Goal: Task Accomplishment & Management: Complete application form

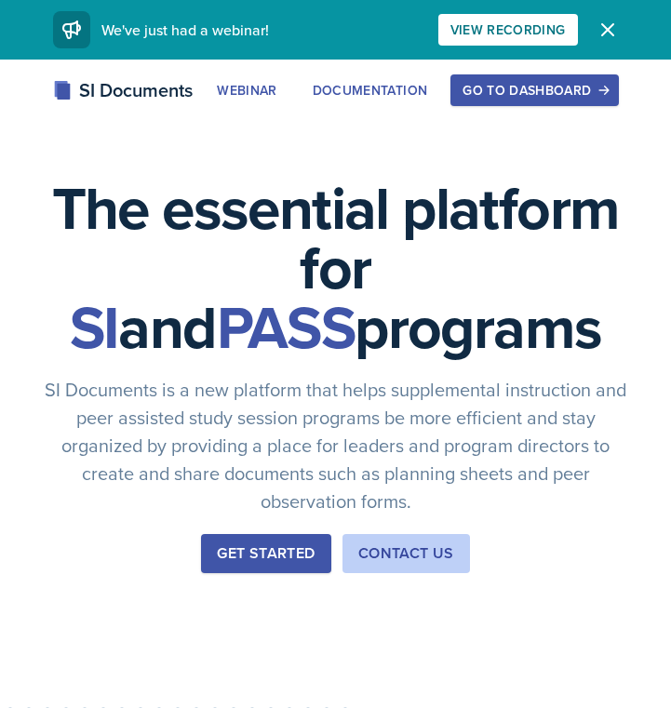
click at [459, 97] on button "Go to Dashboard" at bounding box center [534, 90] width 168 height 32
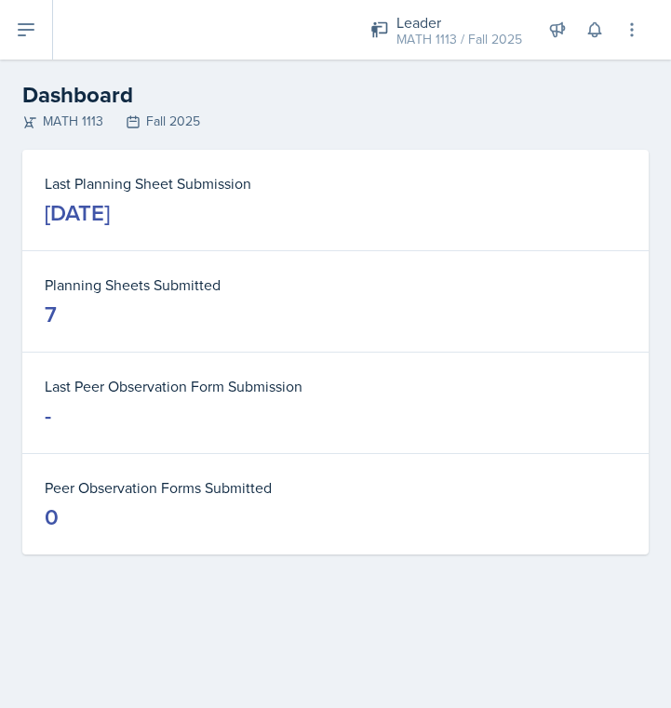
click at [37, 45] on button at bounding box center [26, 30] width 53 height 60
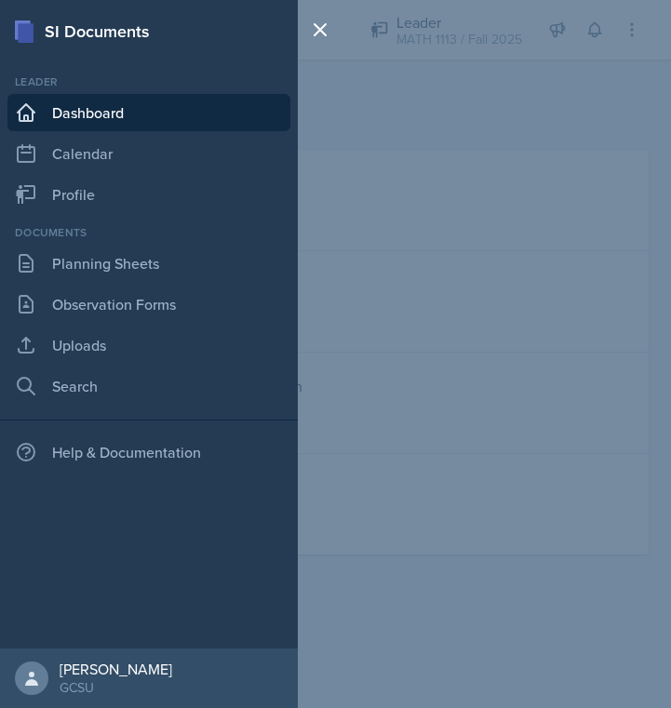
click at [62, 109] on link "Dashboard" at bounding box center [148, 112] width 283 height 37
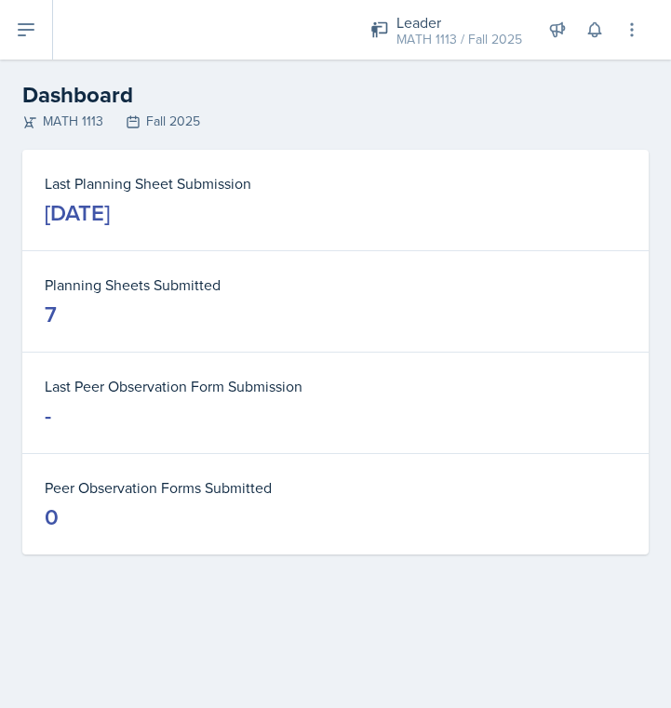
click at [38, 39] on button at bounding box center [26, 30] width 53 height 60
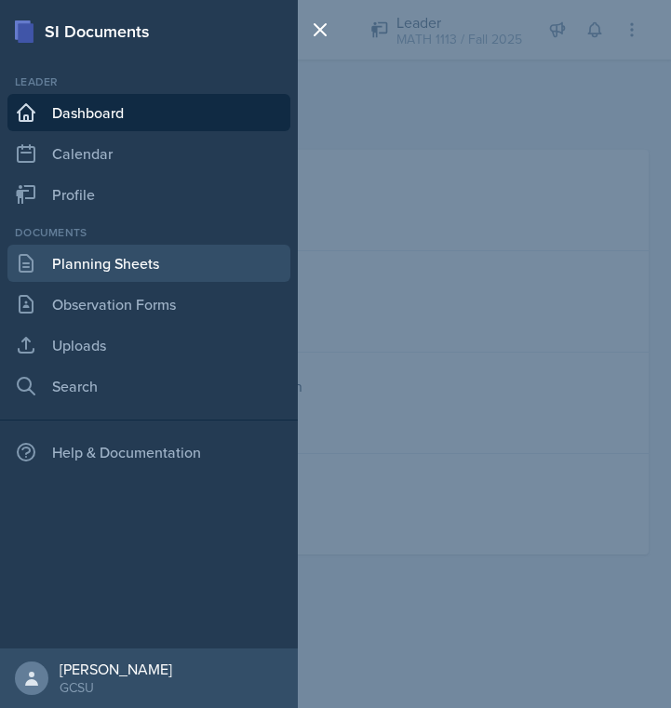
click at [102, 268] on link "Planning Sheets" at bounding box center [148, 263] width 283 height 37
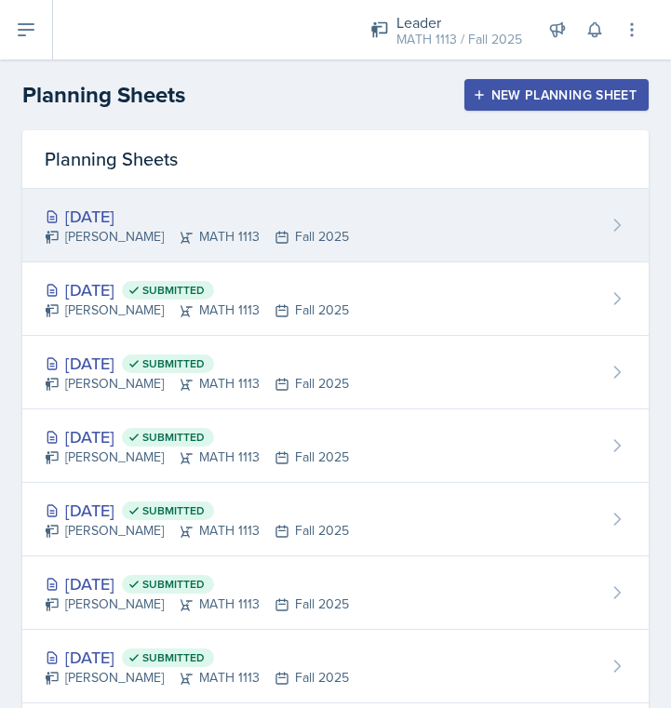
click at [131, 246] on div "[PERSON_NAME] MATH 1113 Fall 2025" at bounding box center [197, 237] width 304 height 20
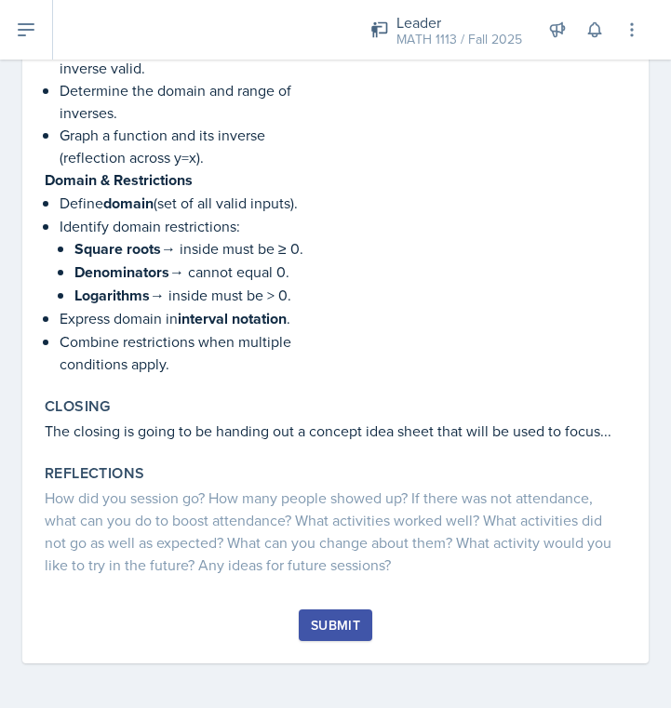
scroll to position [1887, 0]
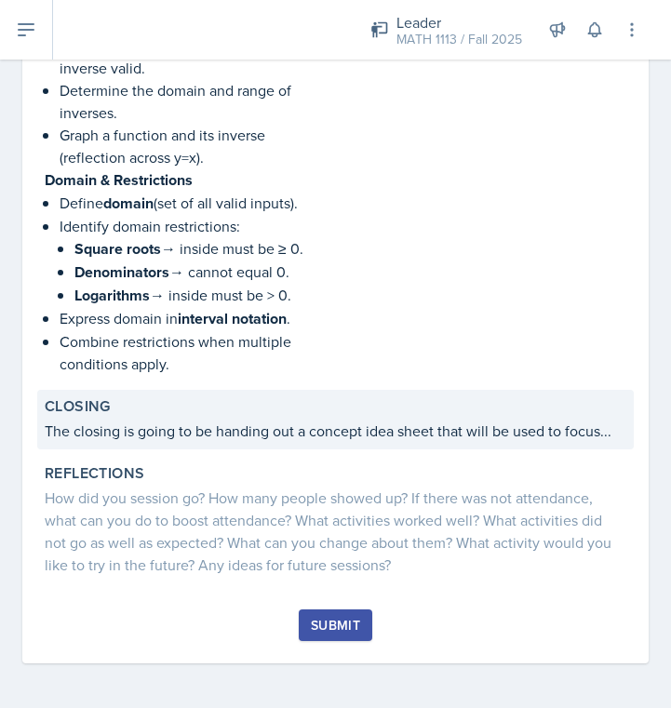
click at [270, 438] on p "The closing is going to be handing out a concept idea sheet that will be used t…" at bounding box center [336, 431] width 582 height 22
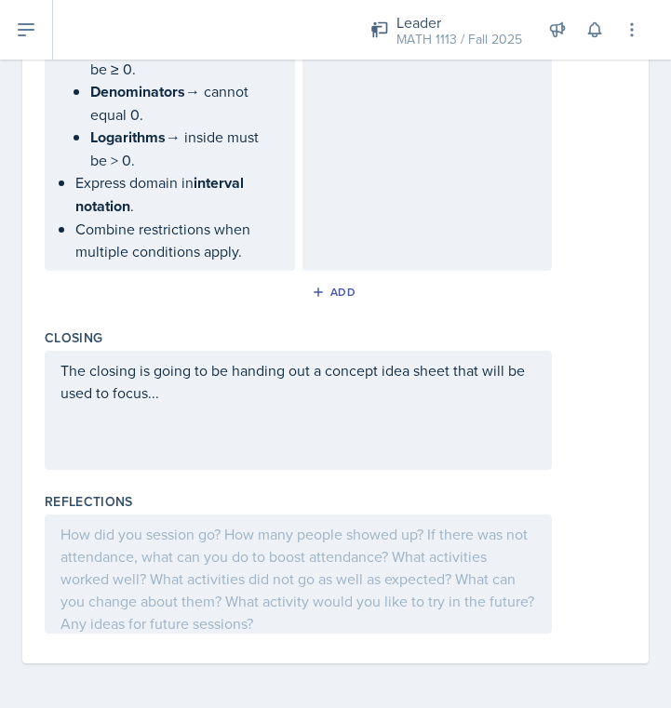
scroll to position [2468, 0]
click at [441, 411] on div "The closing is going to be handing out a concept idea sheet that will be used t…" at bounding box center [298, 410] width 507 height 119
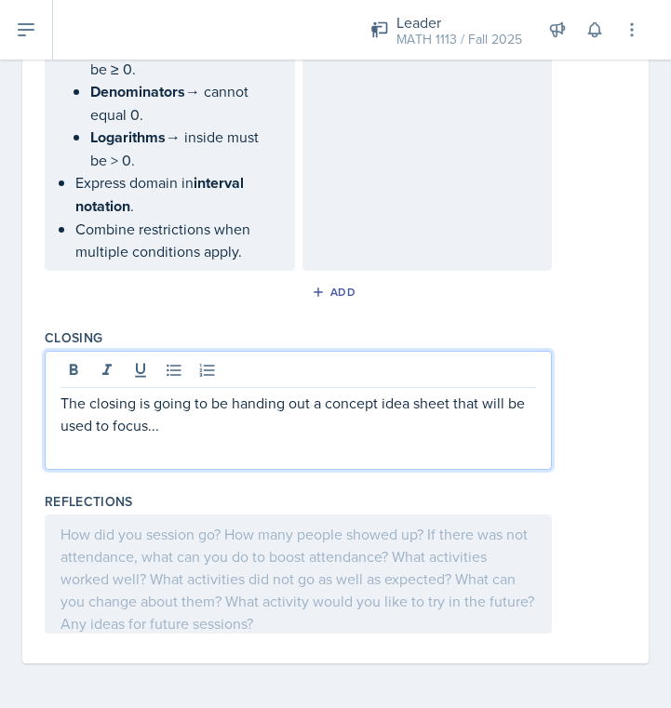
click at [292, 431] on p "The closing is going to be handing out a concept idea sheet that will be used t…" at bounding box center [298, 414] width 476 height 45
click at [411, 407] on p "The closing is going to be handing out a concept idea sheet that will be used t…" at bounding box center [298, 414] width 476 height 45
click at [358, 428] on p "The closing is going to be handing out a concept map sheet that will be used to…" at bounding box center [298, 414] width 476 height 45
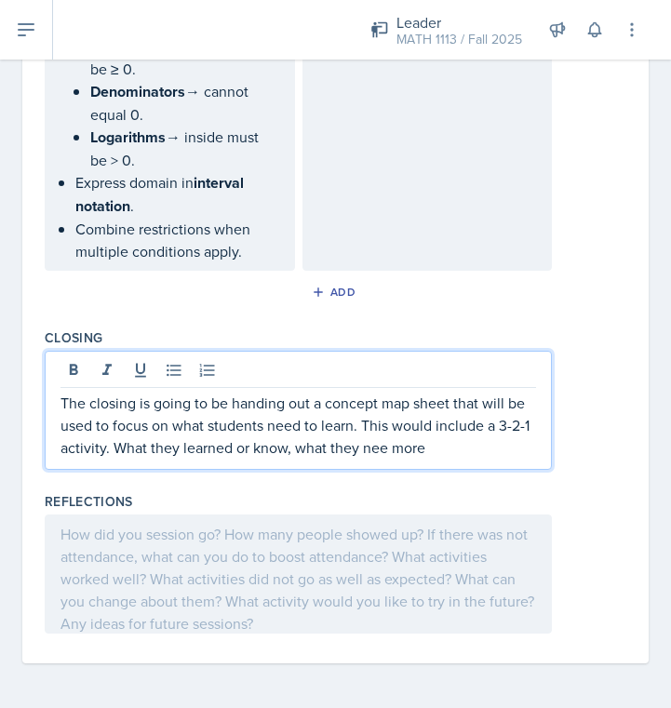
click at [388, 453] on p "The closing is going to be handing out a concept map sheet that will be used to…" at bounding box center [298, 425] width 476 height 67
click at [472, 453] on p "The closing is going to be handing out a concept map sheet that will be used to…" at bounding box center [298, 425] width 476 height 67
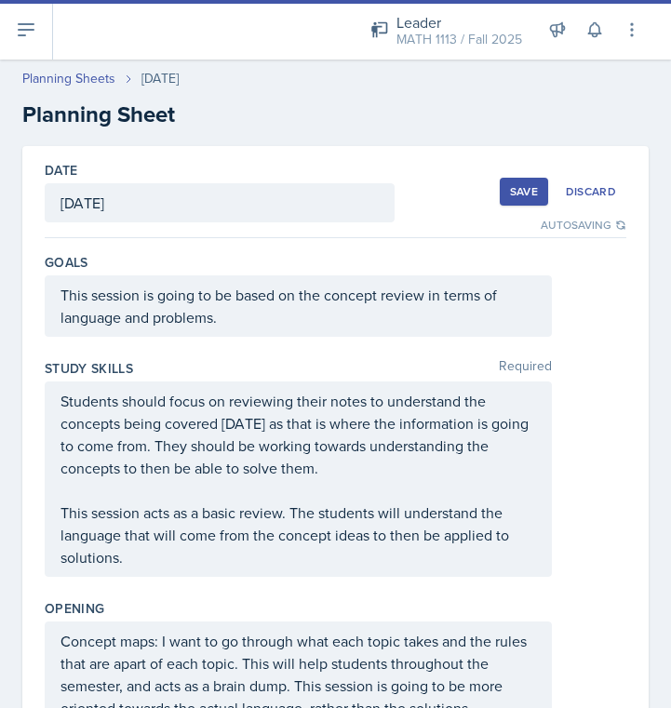
scroll to position [0, 0]
click at [530, 193] on div "Save" at bounding box center [524, 191] width 28 height 15
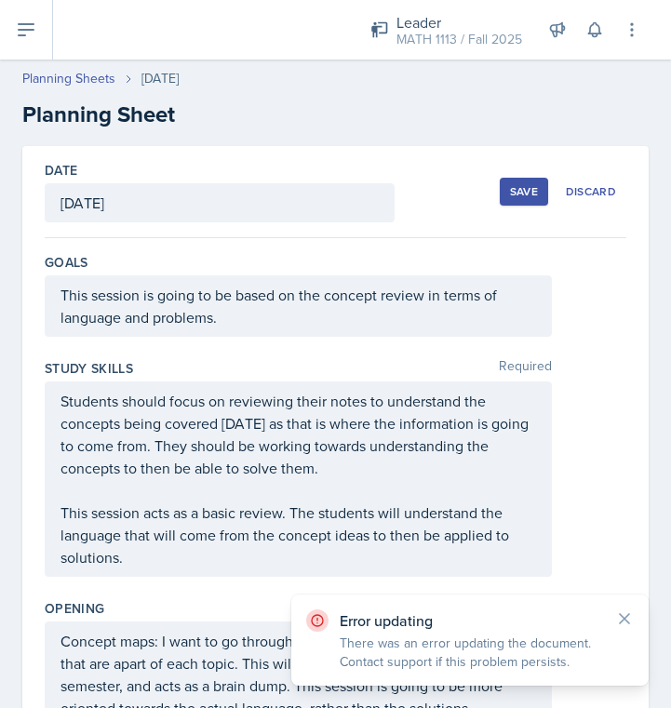
click at [533, 189] on div "Save" at bounding box center [524, 191] width 28 height 15
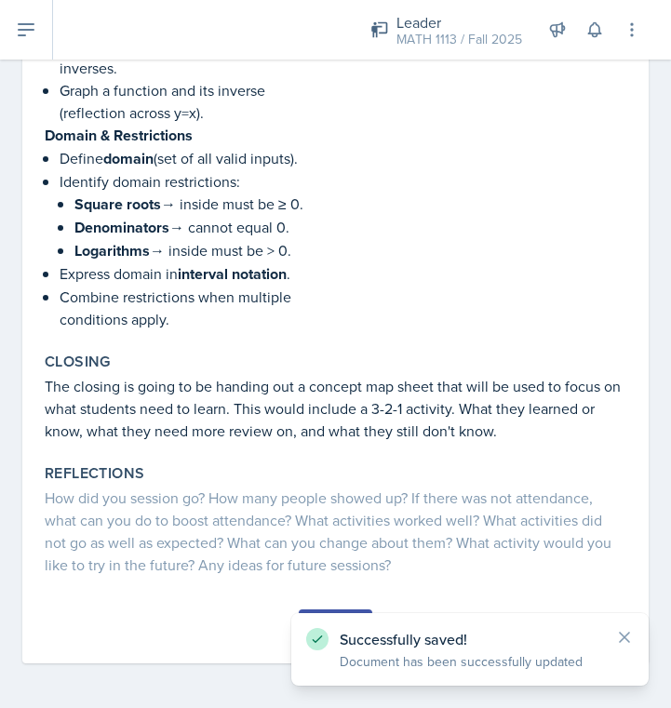
click at [619, 637] on icon at bounding box center [624, 637] width 19 height 19
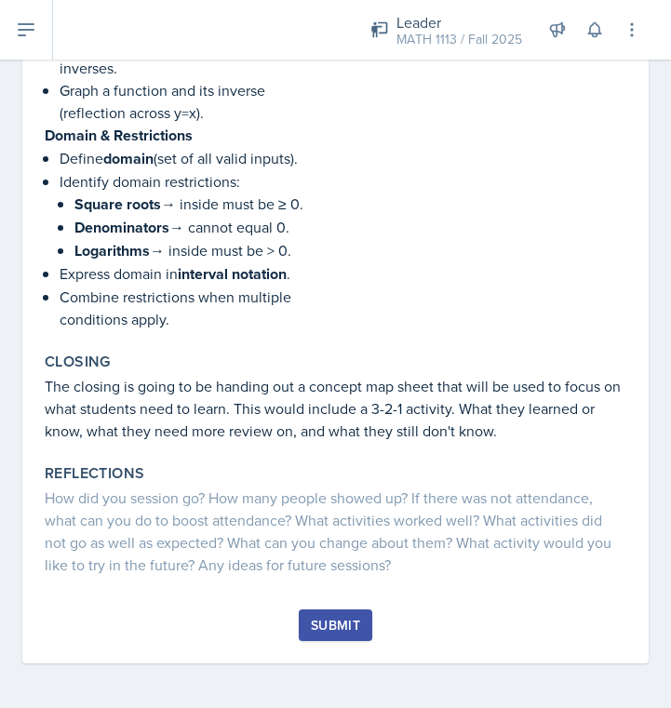
click at [347, 611] on button "Submit" at bounding box center [336, 626] width 74 height 32
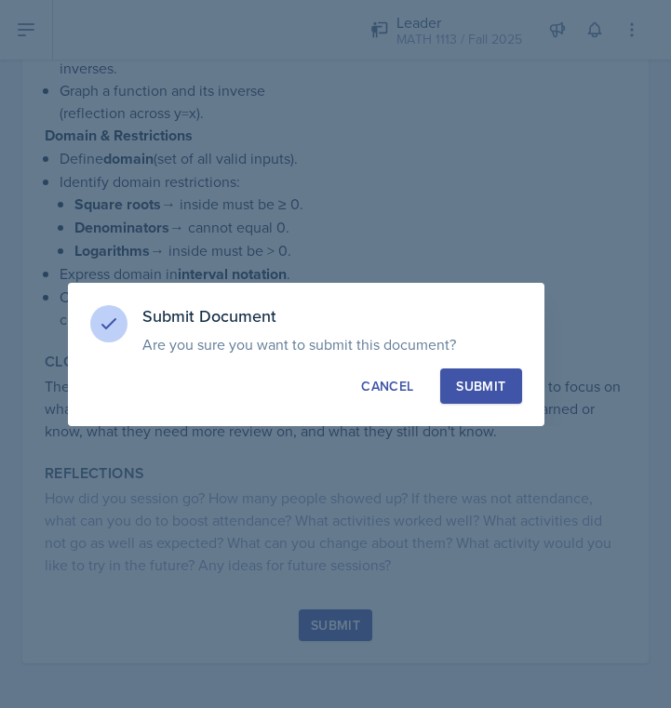
click at [482, 380] on div "Submit" at bounding box center [480, 386] width 49 height 19
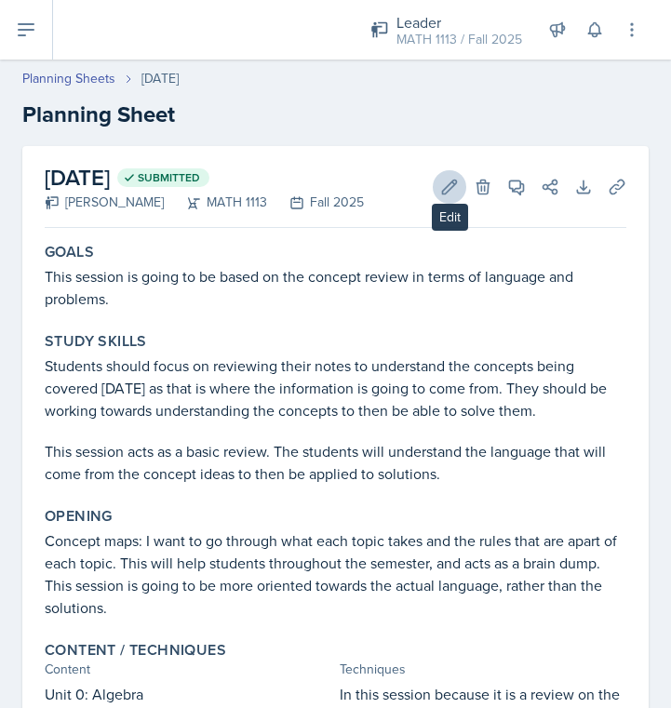
click at [449, 195] on icon at bounding box center [449, 187] width 19 height 19
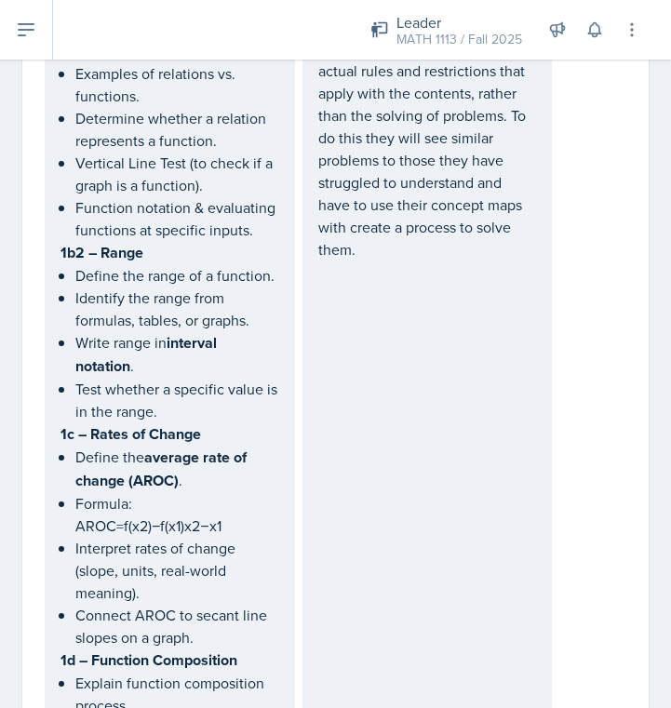
scroll to position [979, 0]
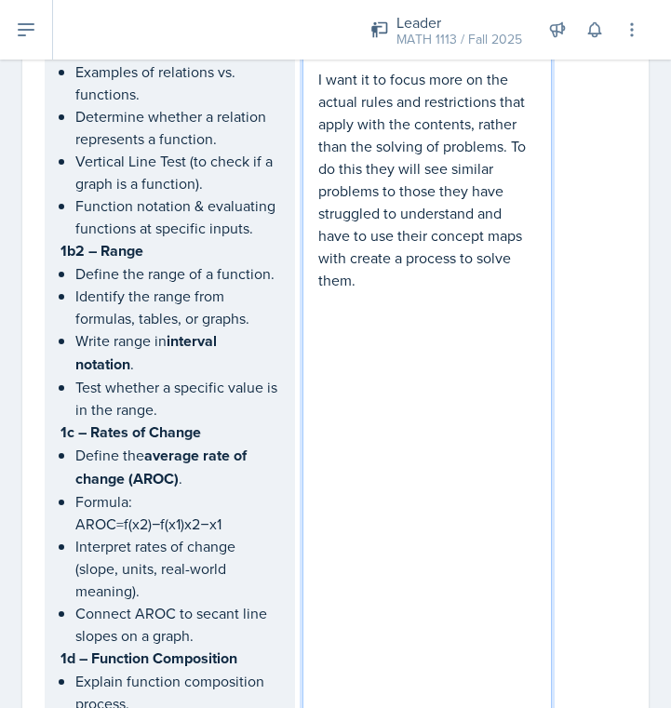
click at [357, 287] on p "I want it to focus more on the actual rules and restrictions that apply with th…" at bounding box center [427, 179] width 219 height 223
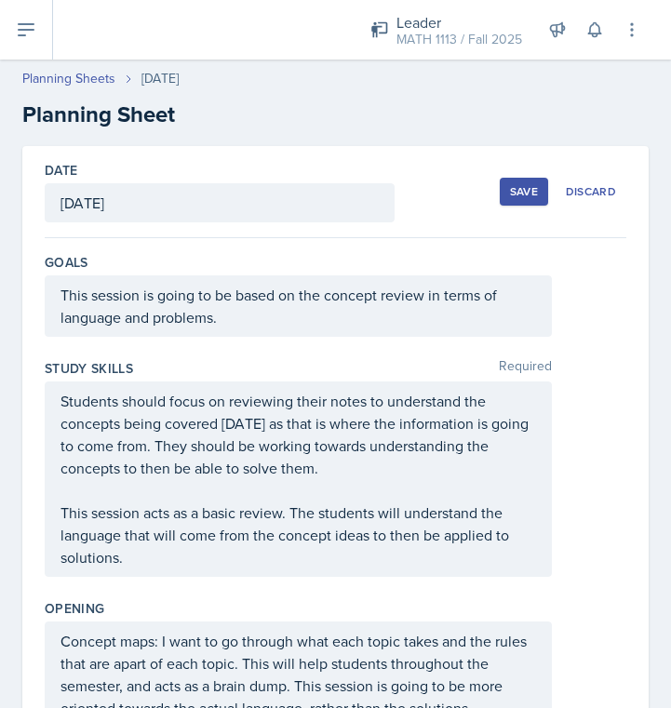
scroll to position [-1, 0]
click at [501, 201] on button "Save" at bounding box center [524, 192] width 48 height 28
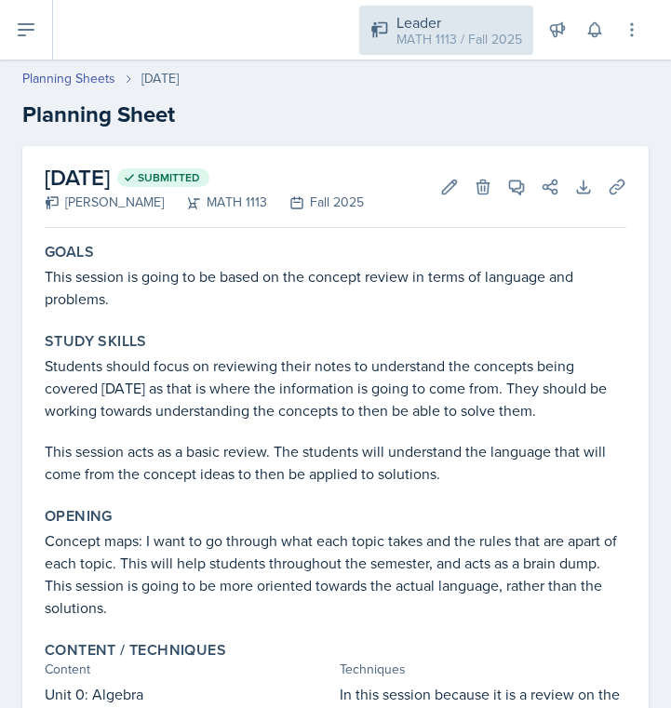
scroll to position [0, 0]
